Goal: Information Seeking & Learning: Learn about a topic

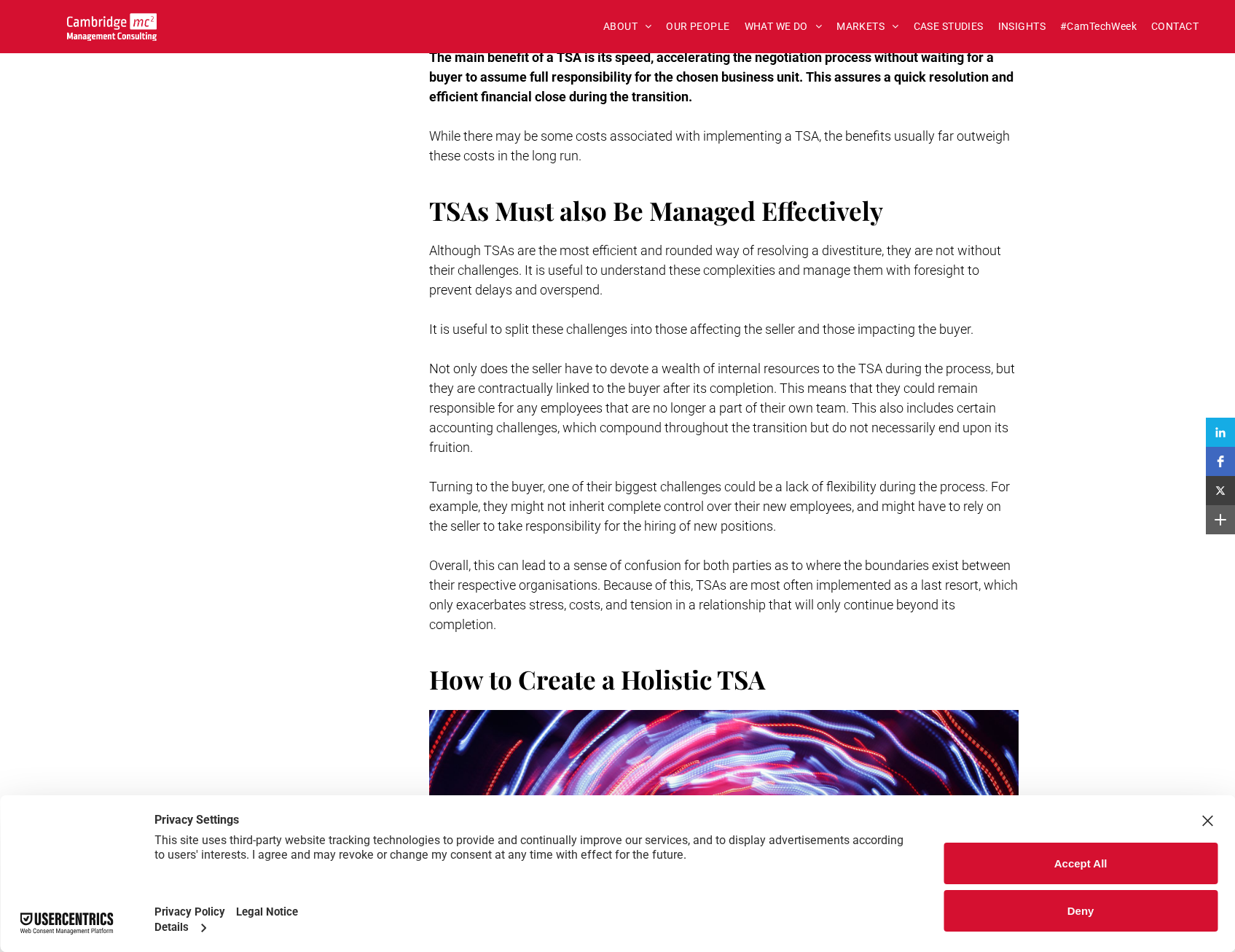
scroll to position [1894, 0]
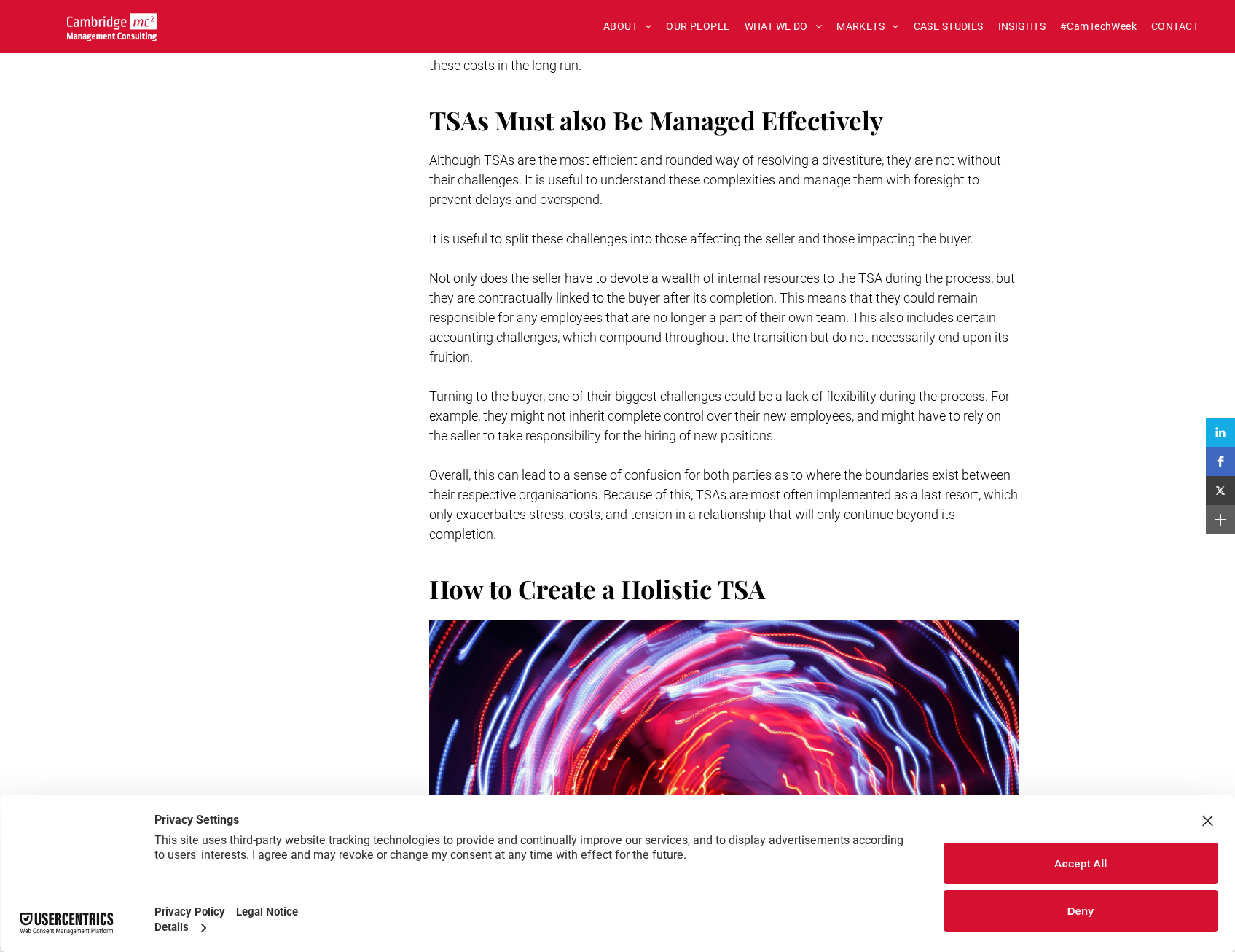
click at [448, 394] on span "Turning to the buyer, one of their biggest challenges could be a lack of flexib…" at bounding box center [719, 415] width 580 height 55
drag, startPoint x: 430, startPoint y: 394, endPoint x: 1009, endPoint y: 397, distance: 579.0
click at [1009, 397] on span "Turning to the buyer, one of their biggest challenges could be a lack of flexib…" at bounding box center [719, 415] width 580 height 55
drag, startPoint x: 1009, startPoint y: 397, endPoint x: 1025, endPoint y: 395, distance: 16.1
click at [1025, 395] on div "Subscribe Contact us Authors [PERSON_NAME] Managing Partner - M&A Services Butt…" at bounding box center [618, 346] width 874 height 3599
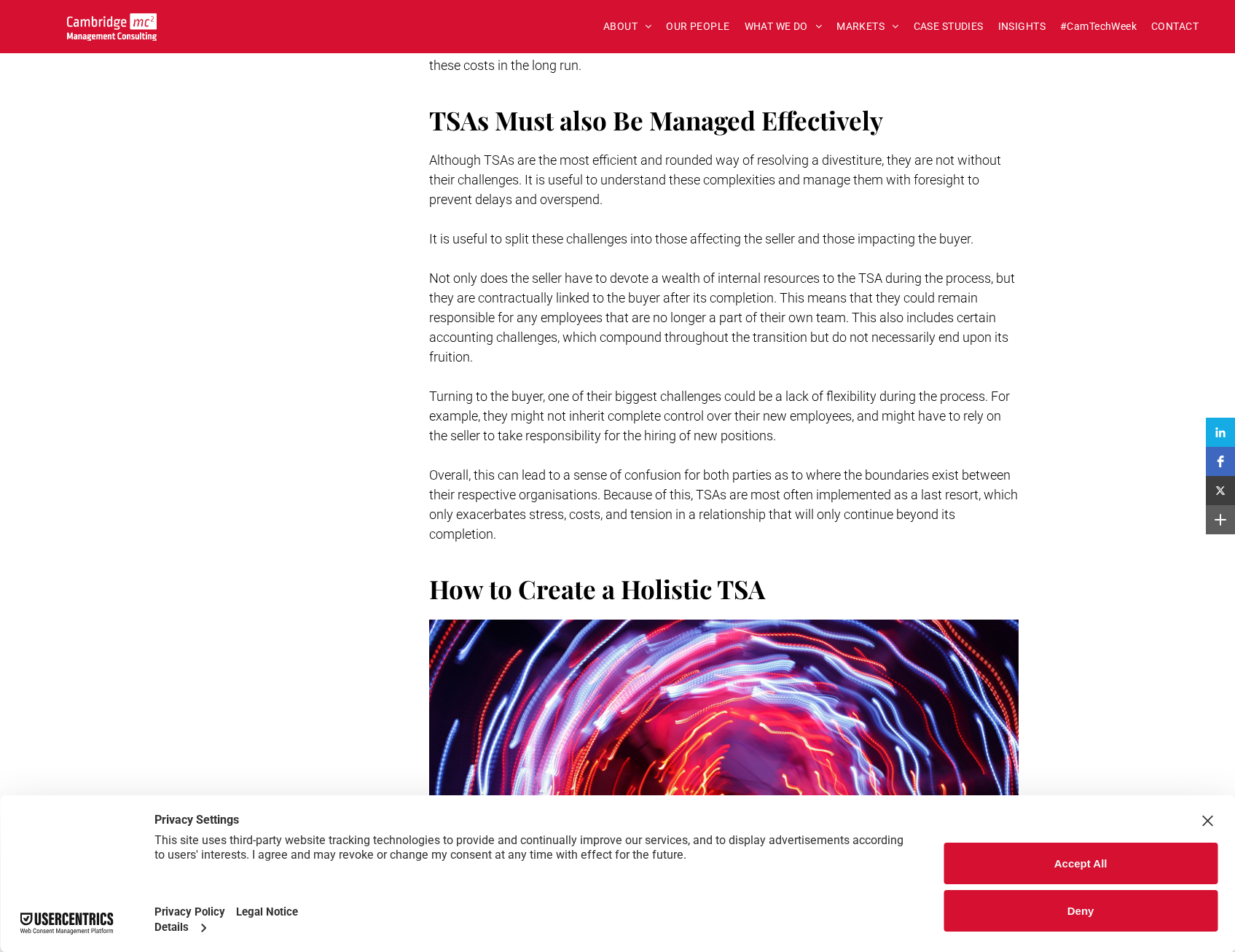
click at [1029, 394] on div "Subscribe Contact us Authors [PERSON_NAME] Managing Partner - M&A Services Butt…" at bounding box center [618, 346] width 874 height 3599
click at [988, 396] on span "Turning to the buyer, one of their biggest challenges could be a lack of flexib…" at bounding box center [719, 415] width 580 height 55
click at [993, 391] on span "Turning to the buyer, one of their biggest challenges could be a lack of flexib…" at bounding box center [719, 415] width 580 height 55
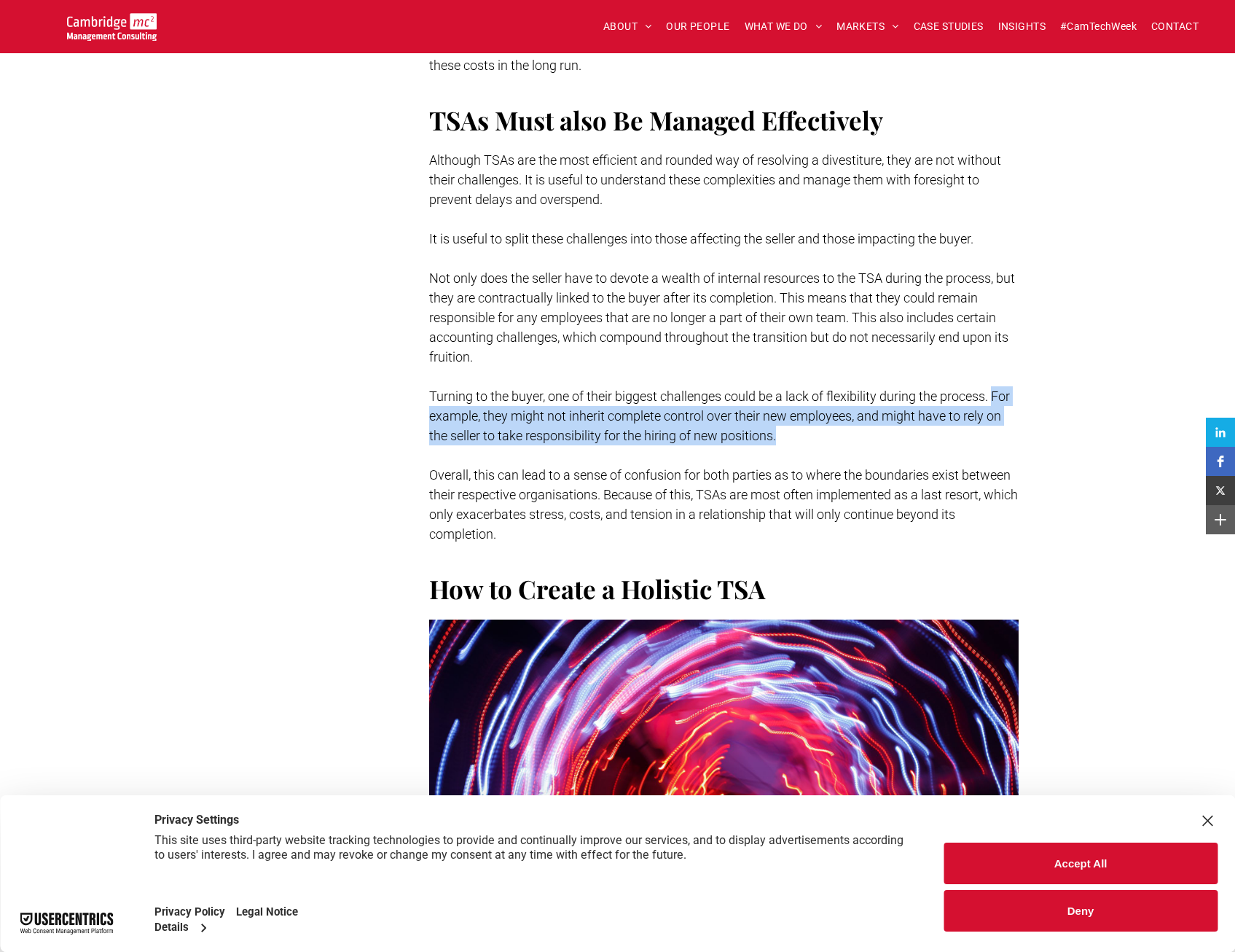
drag, startPoint x: 995, startPoint y: 390, endPoint x: 1011, endPoint y: 428, distance: 41.2
click at [1011, 428] on p "Turning to the buyer, one of their biggest challenges could be a lack of flexib…" at bounding box center [724, 415] width 589 height 59
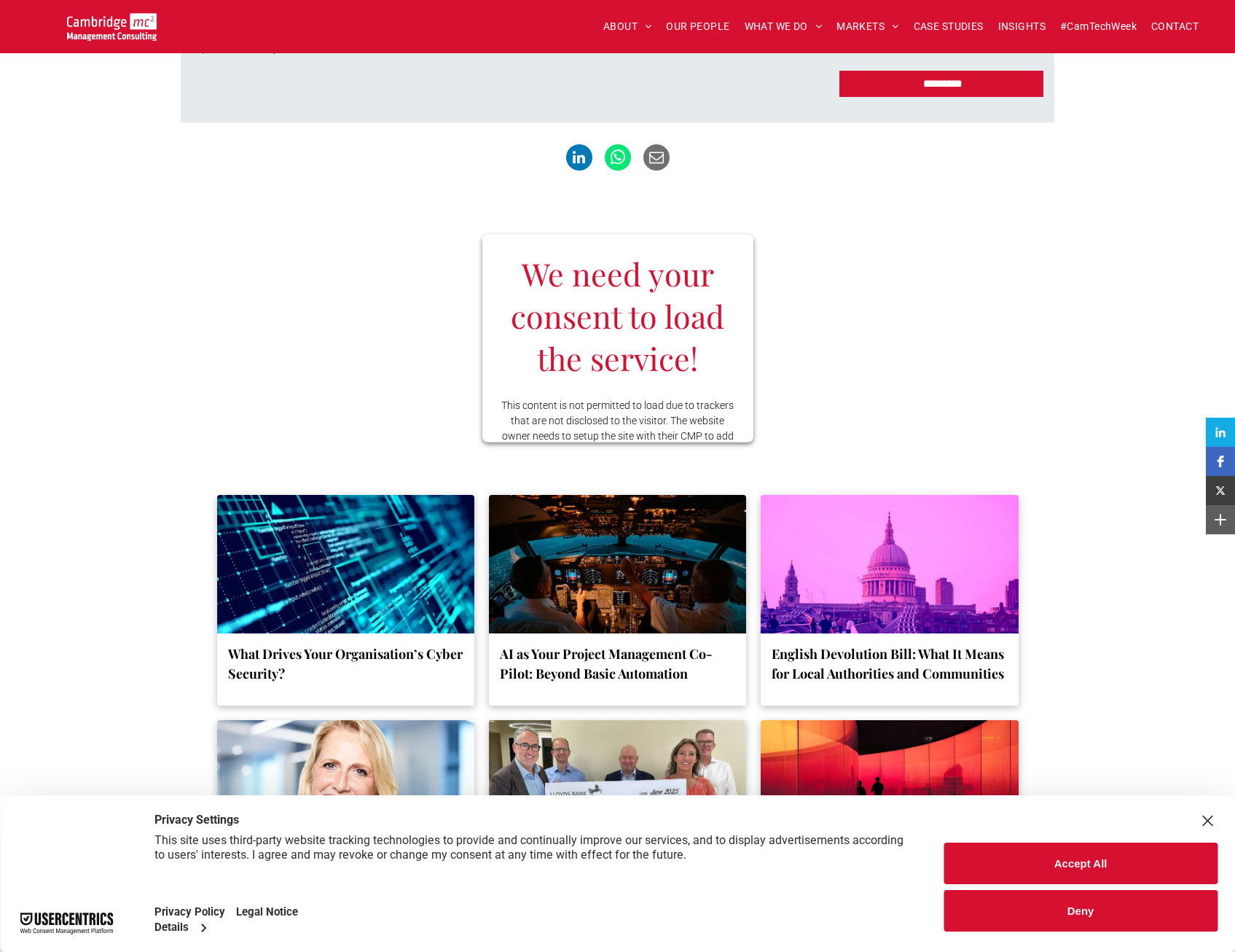
scroll to position [4444, 0]
